Goal: Find contact information: Find contact information

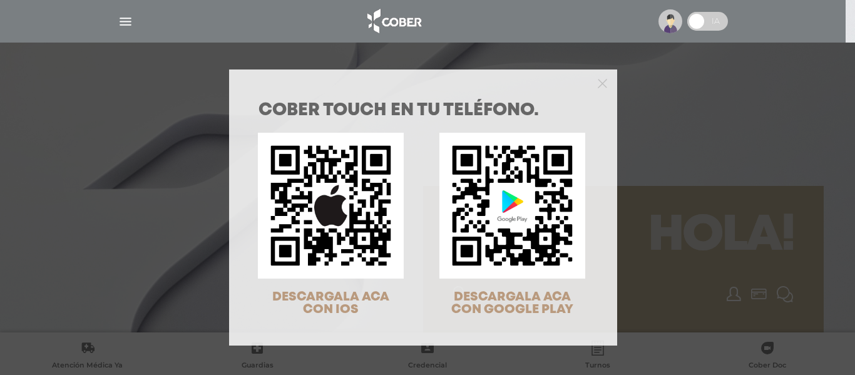
click at [152, 68] on div "COBER TOUCH en tu teléfono. DESCARGALA ACA CON IOS DESCARGALA ACA CON GOOGLE PL…" at bounding box center [427, 187] width 855 height 375
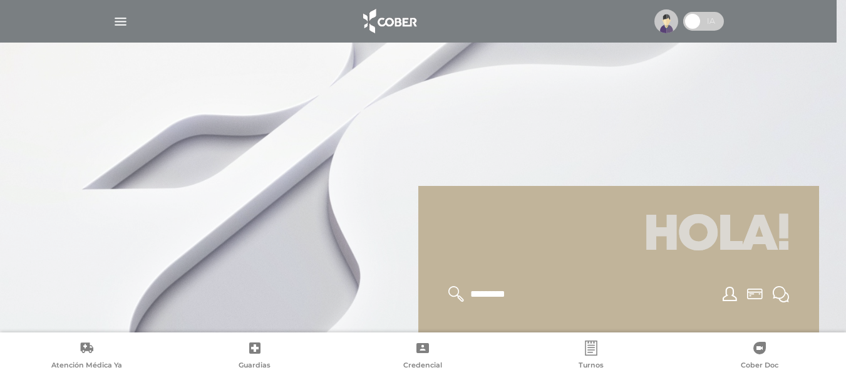
click at [128, 28] on img "button" at bounding box center [121, 22] width 16 height 16
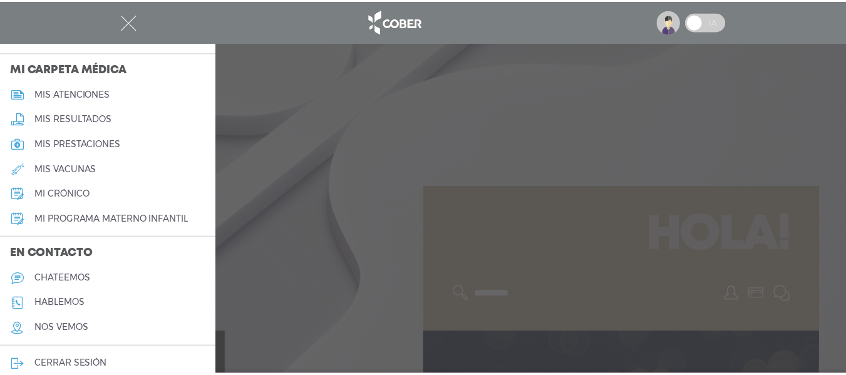
scroll to position [591, 0]
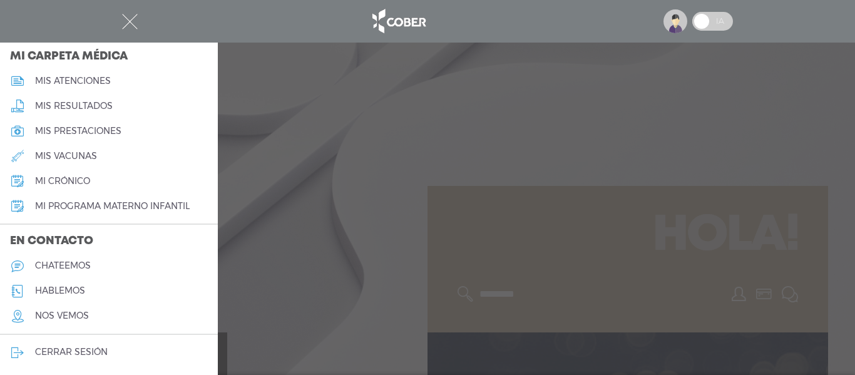
click at [77, 290] on h5 "hablemos" at bounding box center [60, 290] width 50 height 11
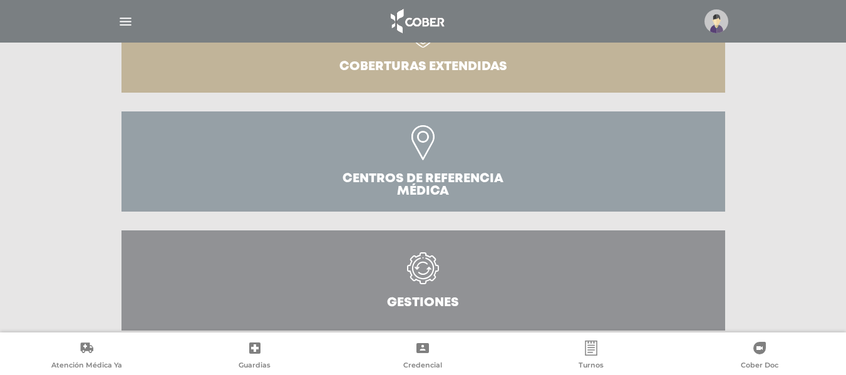
scroll to position [474, 0]
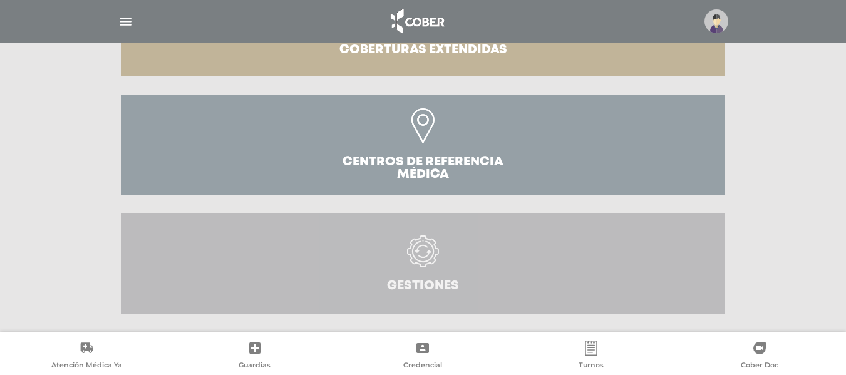
click at [399, 253] on icon at bounding box center [422, 257] width 57 height 44
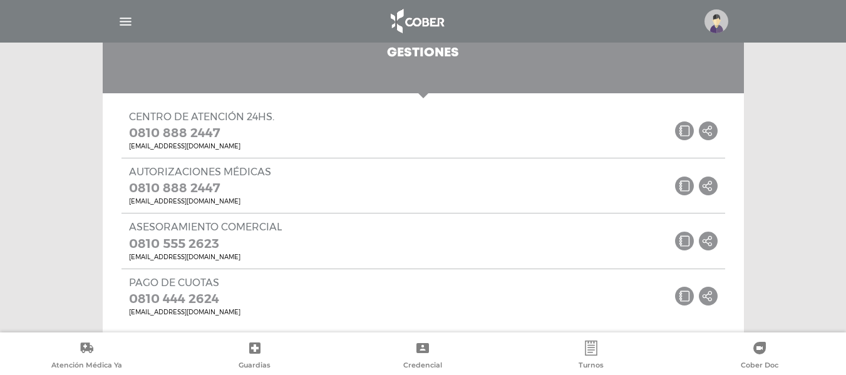
scroll to position [724, 0]
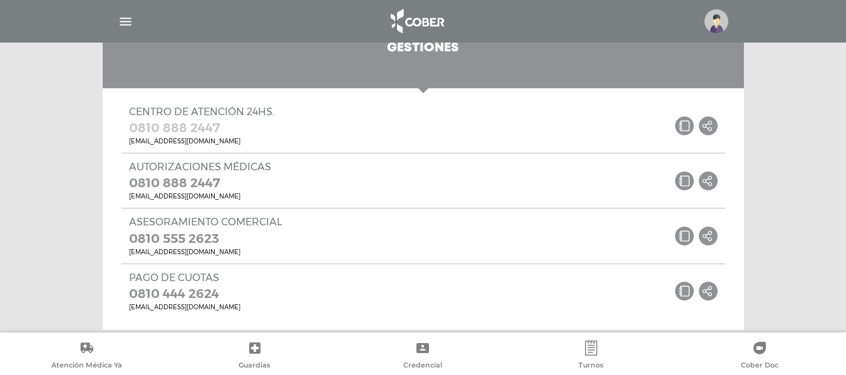
click at [165, 131] on link "0810 888 2447" at bounding box center [201, 128] width 145 height 20
drag, startPoint x: 208, startPoint y: 130, endPoint x: 682, endPoint y: 127, distance: 473.9
click at [682, 127] on icon at bounding box center [684, 125] width 19 height 19
drag, startPoint x: 128, startPoint y: 128, endPoint x: 236, endPoint y: 132, distance: 108.4
click at [236, 132] on div "Centro de atención 24hs. 0810 888 2447 cober.connect@cober.com.ar .st0{fill:#FF…" at bounding box center [422, 125] width 603 height 54
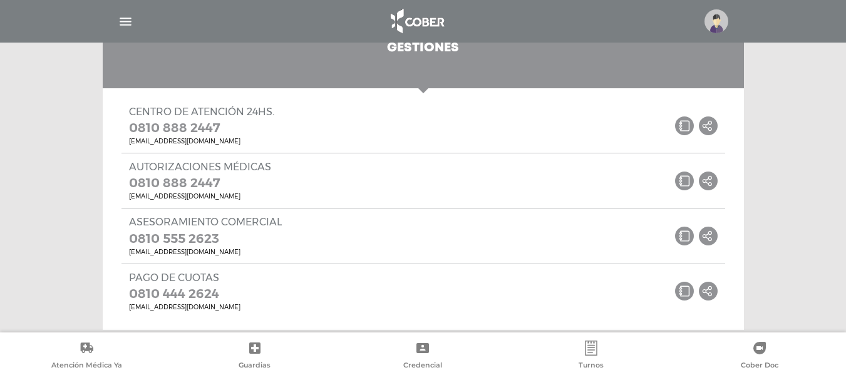
copy link "0810 888 2447"
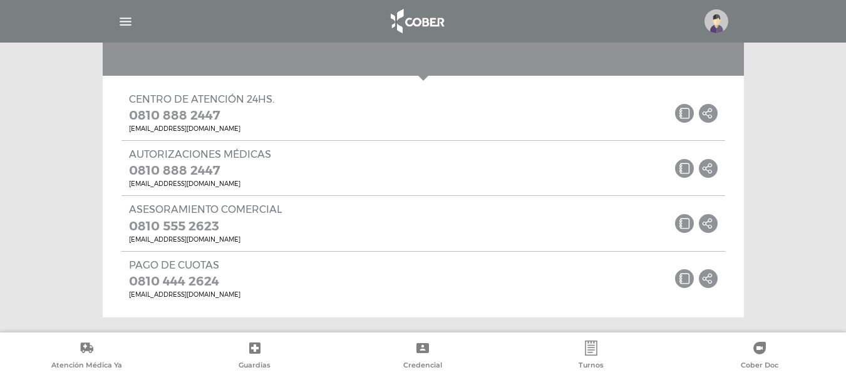
scroll to position [741, 0]
